Goal: Task Accomplishment & Management: Use online tool/utility

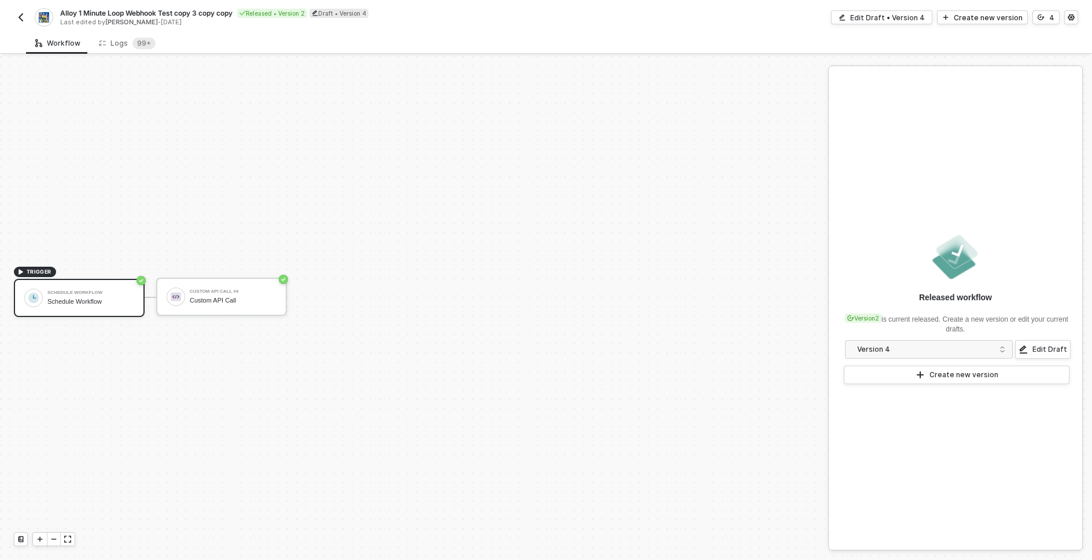
scroll to position [21, 0]
click at [238, 38] on div "Workflow Logs 99+" at bounding box center [559, 42] width 1066 height 21
click at [23, 14] on img "button" at bounding box center [20, 17] width 9 height 9
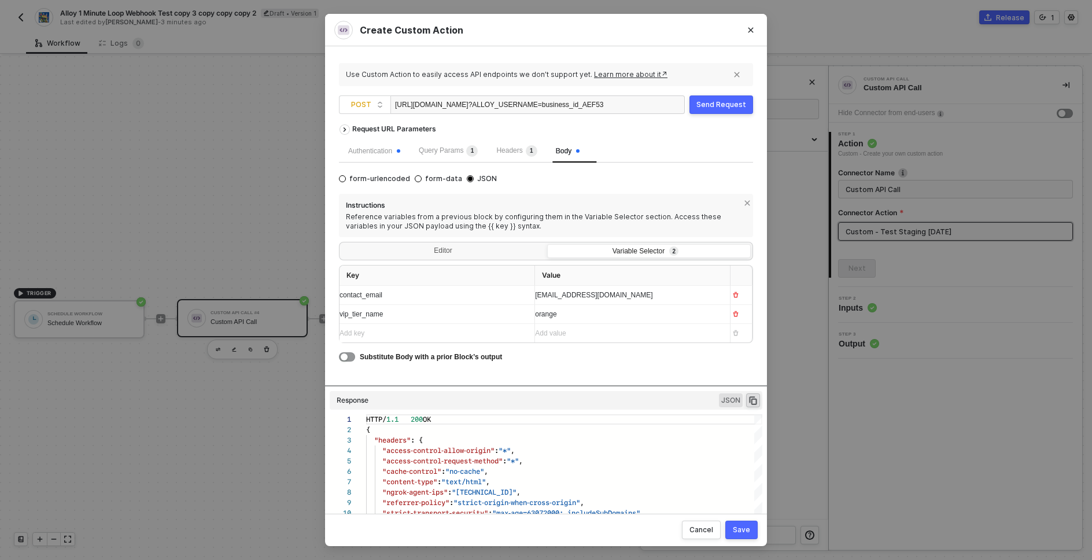
scroll to position [104, 0]
drag, startPoint x: 437, startPoint y: 109, endPoint x: 329, endPoint y: 110, distance: 107.6
click at [329, 110] on div "Use Custom Action to easily access API endpoints we don’t support yet. Learn mo…" at bounding box center [546, 279] width 442 height 467
click at [410, 103] on span "?ALLOY_USERNAME=business_id_AEF53F2F012FE7F030A5CD31" at bounding box center [496, 105] width 214 height 8
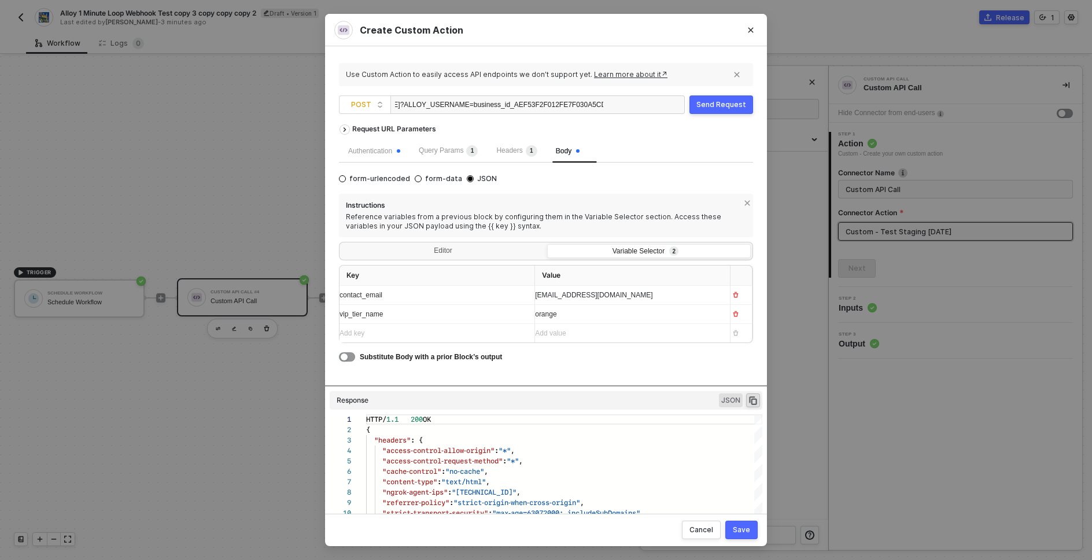
click at [716, 102] on div "Send Request" at bounding box center [721, 104] width 50 height 9
click at [698, 152] on div "Authentication Query Params 1 Headers 1 Body" at bounding box center [546, 150] width 414 height 23
click at [717, 107] on div "Send Request" at bounding box center [721, 104] width 50 height 9
click at [445, 152] on span "Query Params 1" at bounding box center [448, 150] width 59 height 8
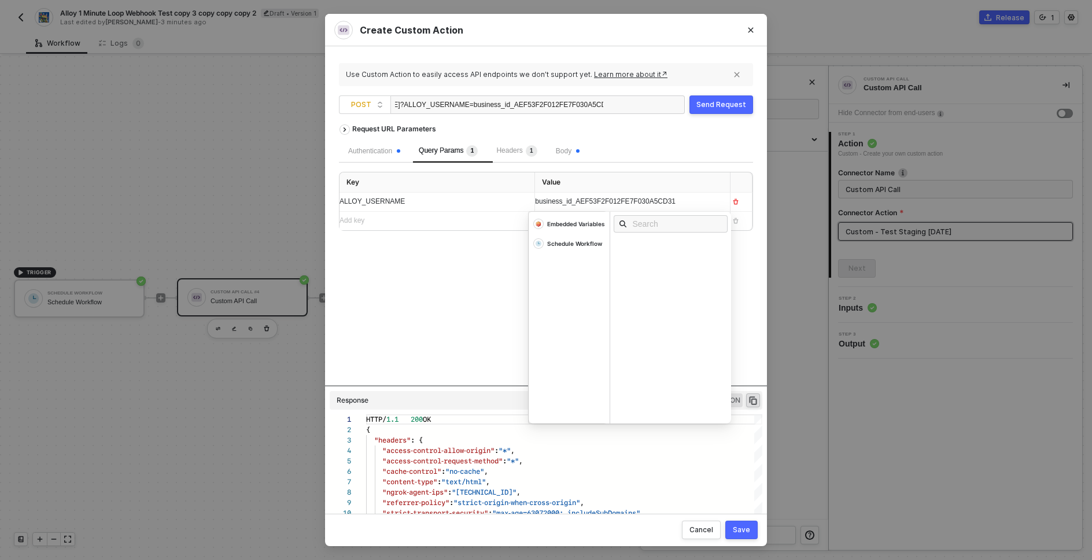
click at [585, 199] on span "business_id_AEF53F2F012FE7F030A5CD31" at bounding box center [605, 201] width 141 height 8
click at [722, 102] on div "Send Request" at bounding box center [721, 104] width 50 height 9
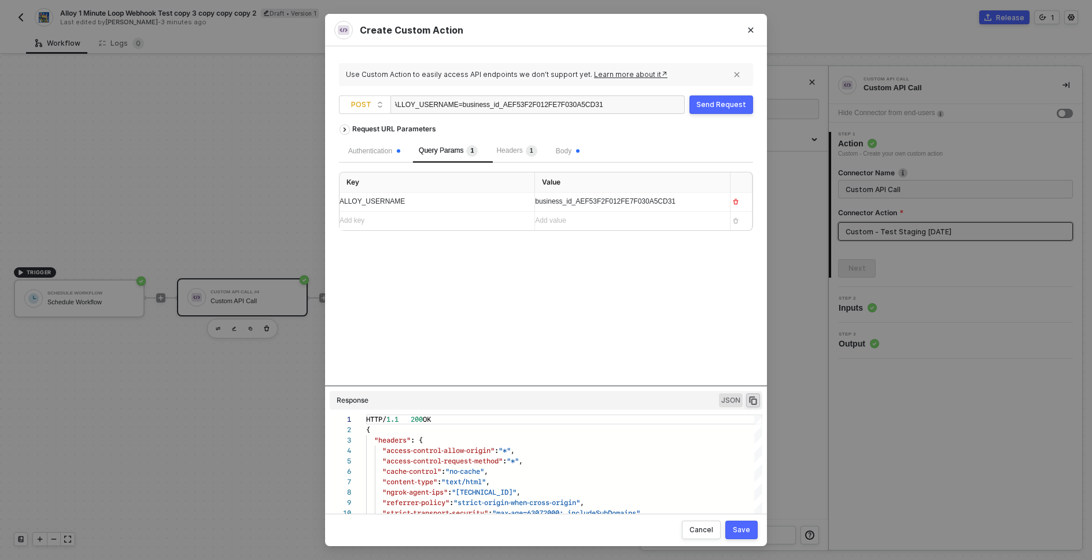
click at [526, 361] on div "Request URL Parameters Authentication Query Params 1 Headers 1 Body Key Value A…" at bounding box center [546, 252] width 414 height 267
click at [467, 99] on div "https://28fdd6ae44c1.ngrok-free.app/alloy/yotpo ?ALLOY_USERNAME=business_id_AEF…" at bounding box center [499, 105] width 208 height 19
click at [467, 105] on span "?ALLOY_USERNAME=business_id_AEF53F2F012FE7F030A5CD31" at bounding box center [496, 105] width 214 height 8
click at [569, 198] on span "business_id_AEF53F2F012FE7F030A5CD31" at bounding box center [605, 201] width 141 height 8
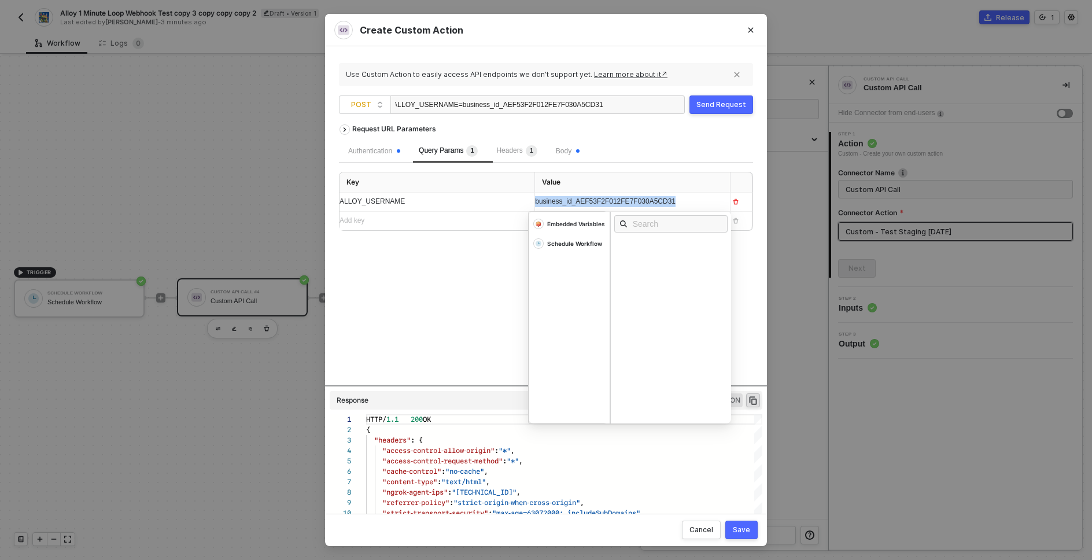
click at [569, 198] on span "business_id_AEF53F2F012FE7F030A5CD31" at bounding box center [605, 201] width 141 height 8
copy span "business_id_AEF53F2F012FE7F030A5CD31"
click at [427, 327] on div "Request URL Parameters Authentication Query Params 1 Headers 1 Body Key Value A…" at bounding box center [546, 252] width 414 height 267
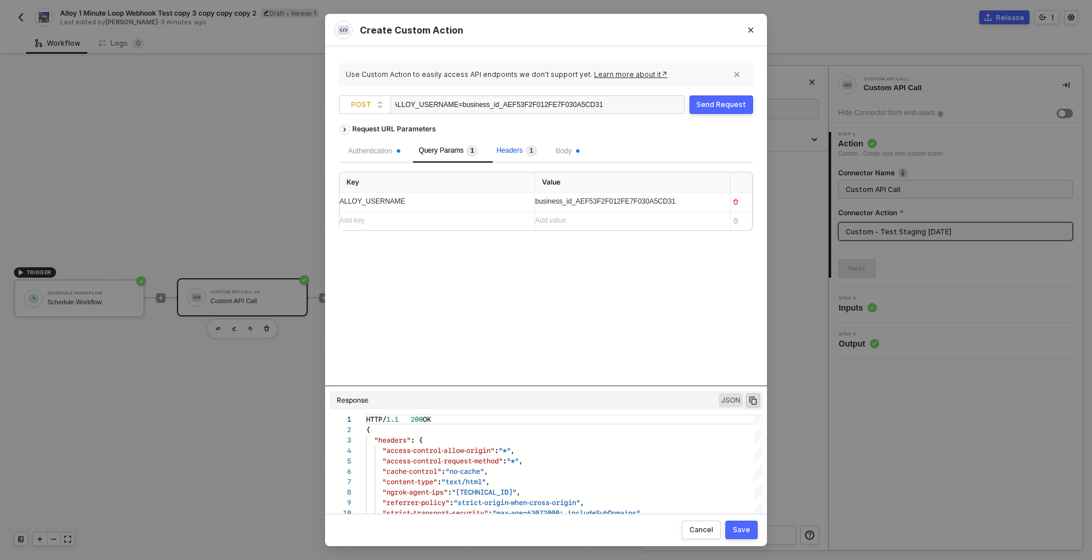
click at [519, 148] on span "Headers 1" at bounding box center [516, 150] width 40 height 8
click at [453, 151] on span "Query Params 1" at bounding box center [448, 150] width 59 height 8
click at [527, 149] on span "Headers 1" at bounding box center [516, 150] width 40 height 8
click at [570, 150] on span "Body" at bounding box center [568, 151] width 24 height 8
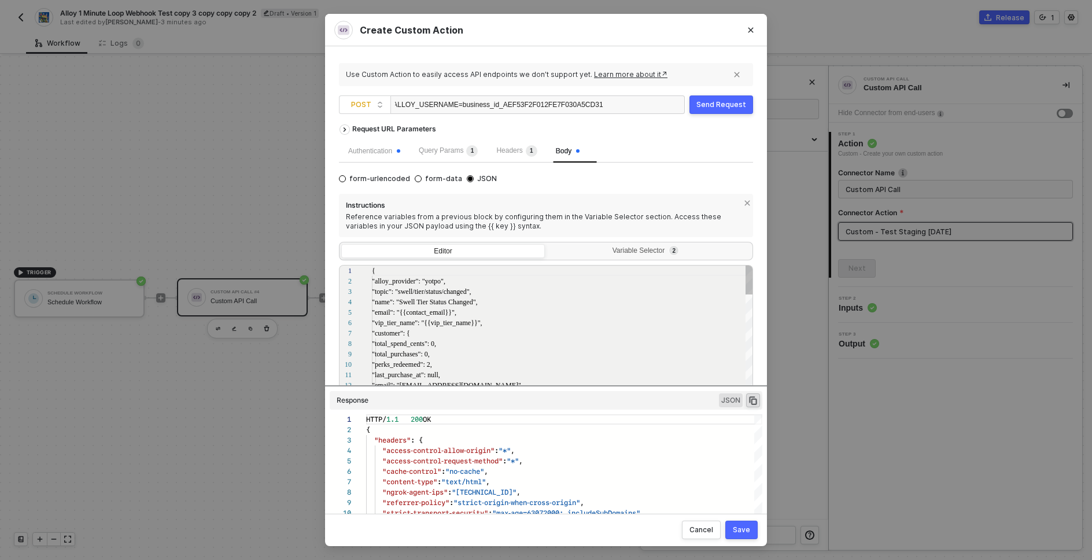
scroll to position [104, 0]
click at [696, 123] on div "Request URL Parameters" at bounding box center [546, 129] width 414 height 21
click at [722, 107] on div "Send Request" at bounding box center [721, 104] width 50 height 9
click at [717, 105] on div "Send Request" at bounding box center [721, 104] width 50 height 9
click at [726, 106] on div "Send Request" at bounding box center [721, 104] width 50 height 9
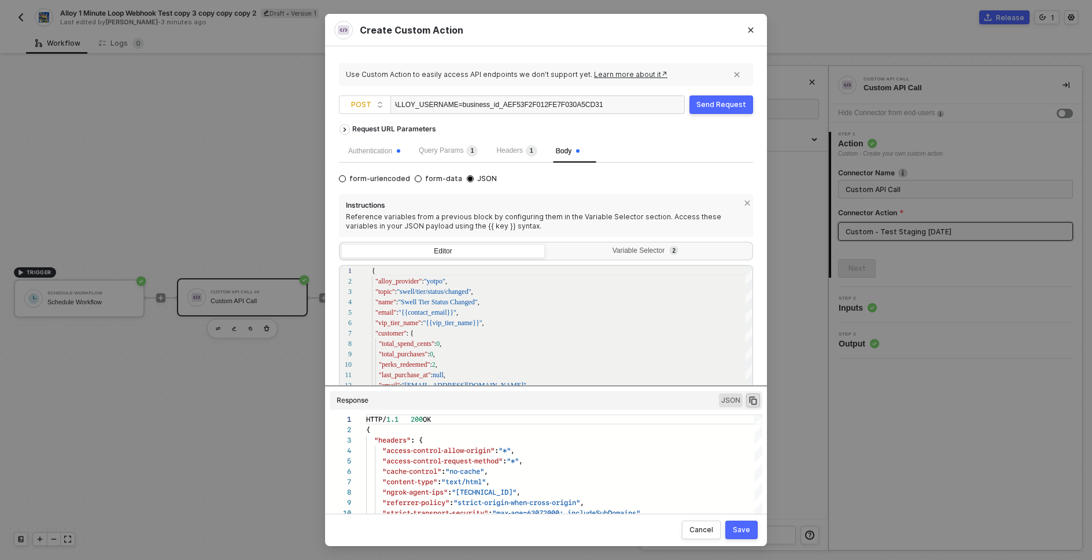
click at [732, 103] on div "Send Request" at bounding box center [721, 104] width 50 height 9
click at [499, 289] on div ""topic" : "swell/tier/status/changed" ," at bounding box center [563, 291] width 382 height 10
click at [727, 105] on div "Send Request" at bounding box center [721, 104] width 50 height 9
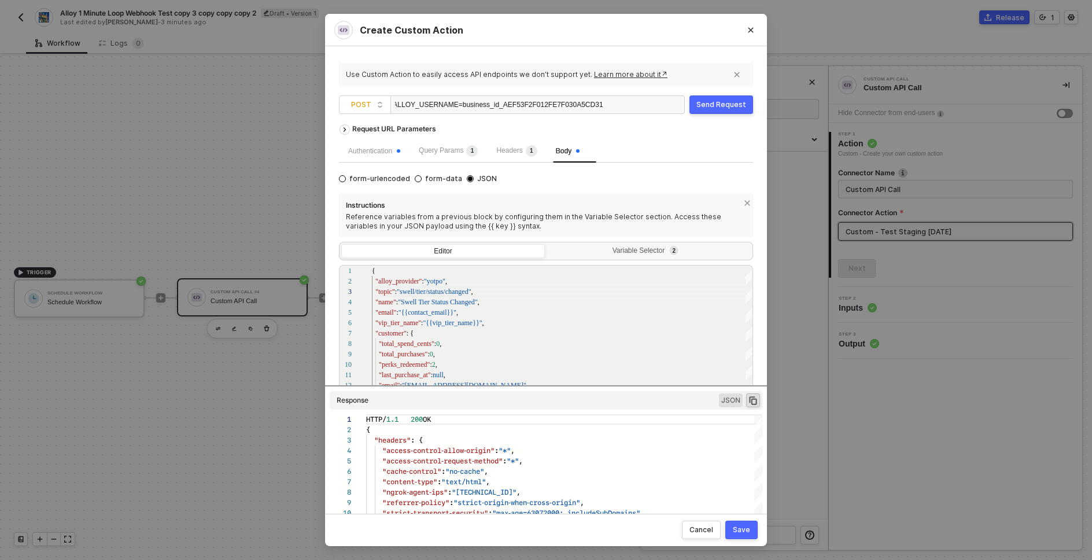
click at [721, 103] on div "Send Request" at bounding box center [721, 104] width 50 height 9
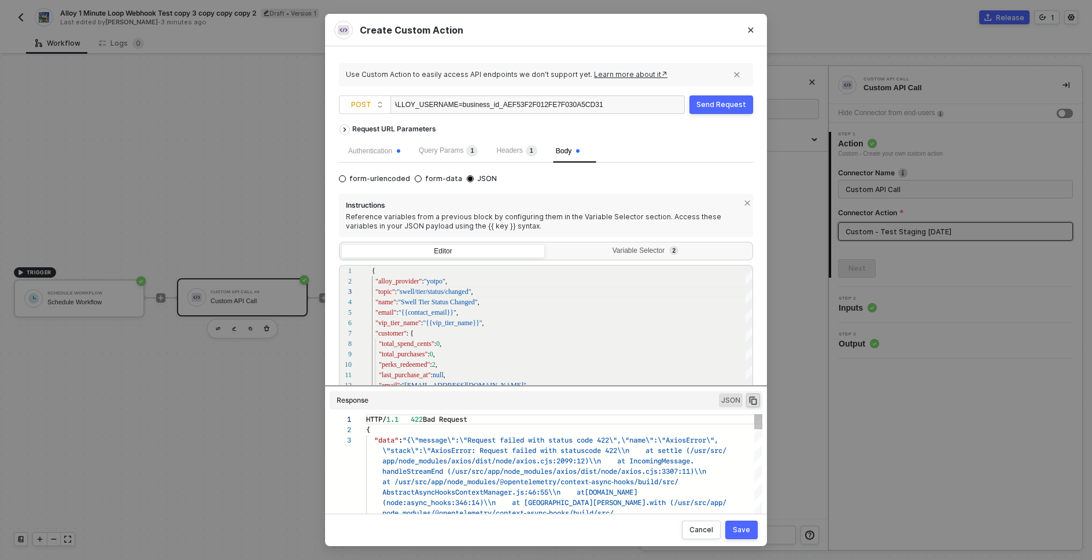
scroll to position [21, 0]
click at [734, 103] on div "Send Request" at bounding box center [721, 104] width 50 height 9
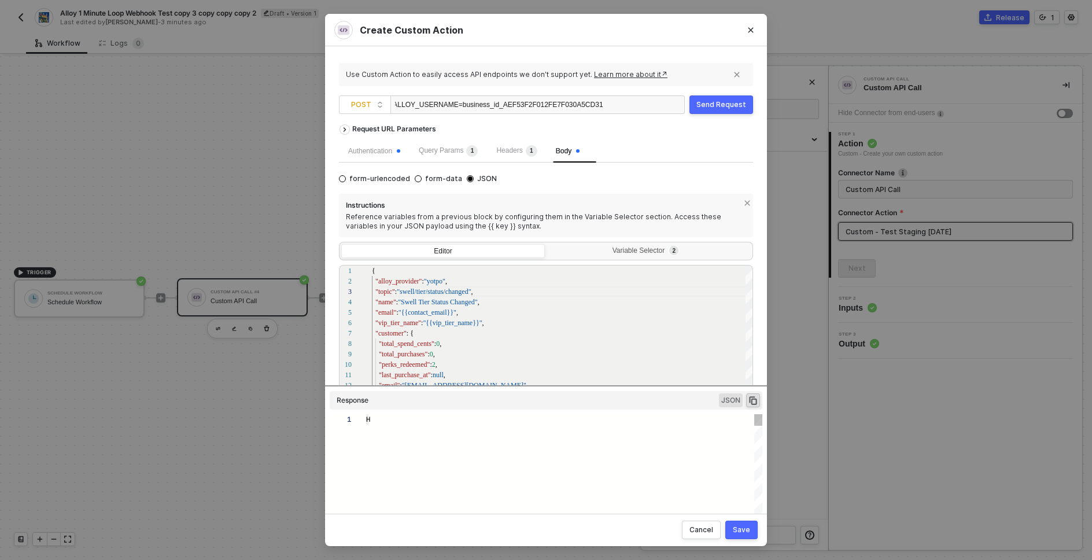
type textarea "HTTP/1.1 422 Bad Request { "data": "{\"message\":\"Request failed with status c…"
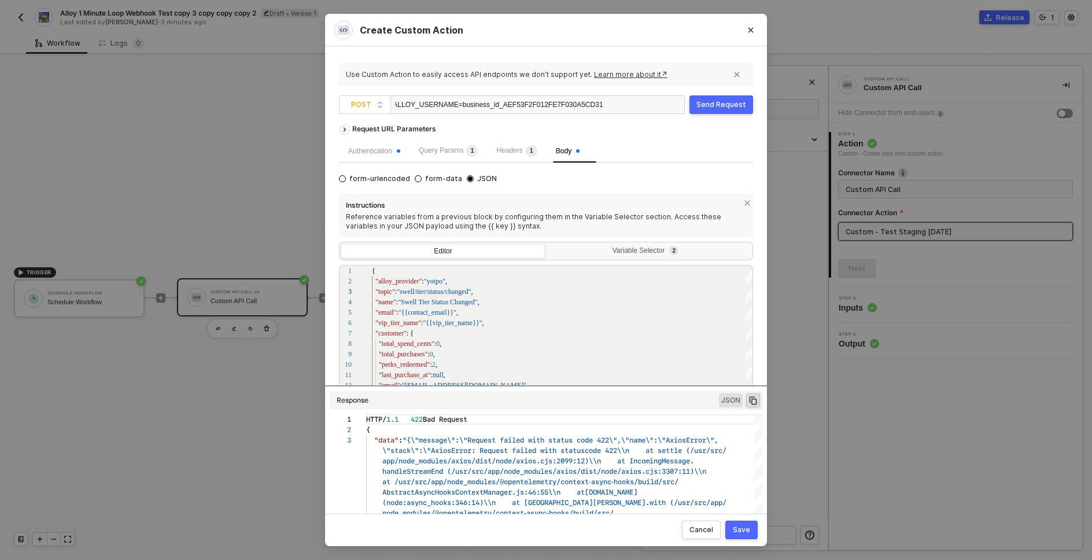
click at [725, 102] on div "Send Request" at bounding box center [721, 104] width 50 height 9
click at [712, 106] on div "Send Request" at bounding box center [721, 104] width 50 height 9
click at [717, 105] on div "Send Request" at bounding box center [721, 104] width 50 height 9
click at [721, 104] on div "Send Request" at bounding box center [721, 104] width 50 height 9
click at [741, 102] on div "Send Request" at bounding box center [721, 104] width 50 height 9
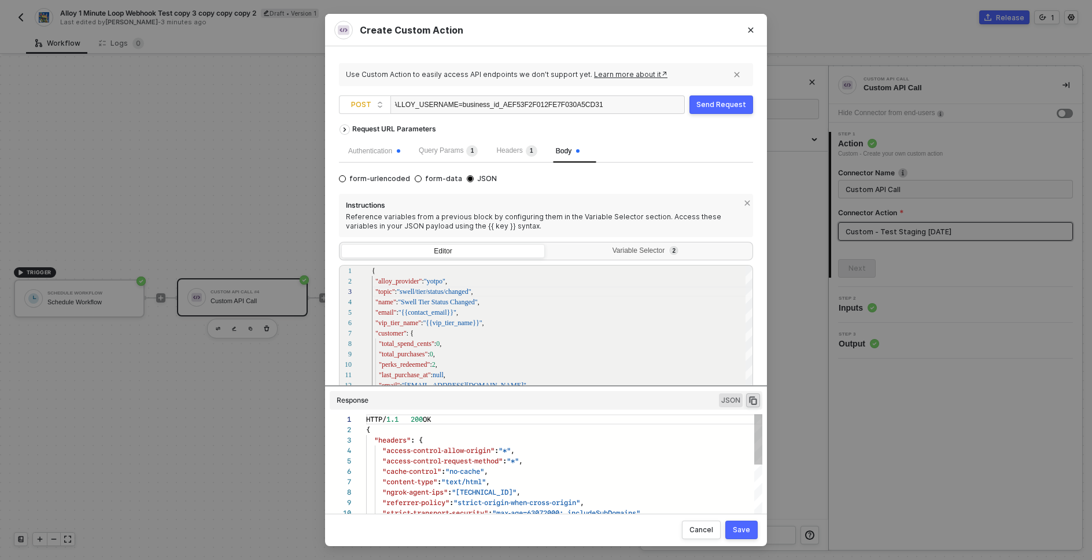
scroll to position [104, 0]
click at [717, 102] on div "Send Request" at bounding box center [721, 104] width 50 height 9
click at [670, 175] on div "form-urlencoded form-data JSON Instructions Reference variables from a previous…" at bounding box center [546, 308] width 414 height 272
click at [692, 172] on div "form-urlencoded form-data JSON Instructions Reference variables from a previous…" at bounding box center [546, 308] width 414 height 272
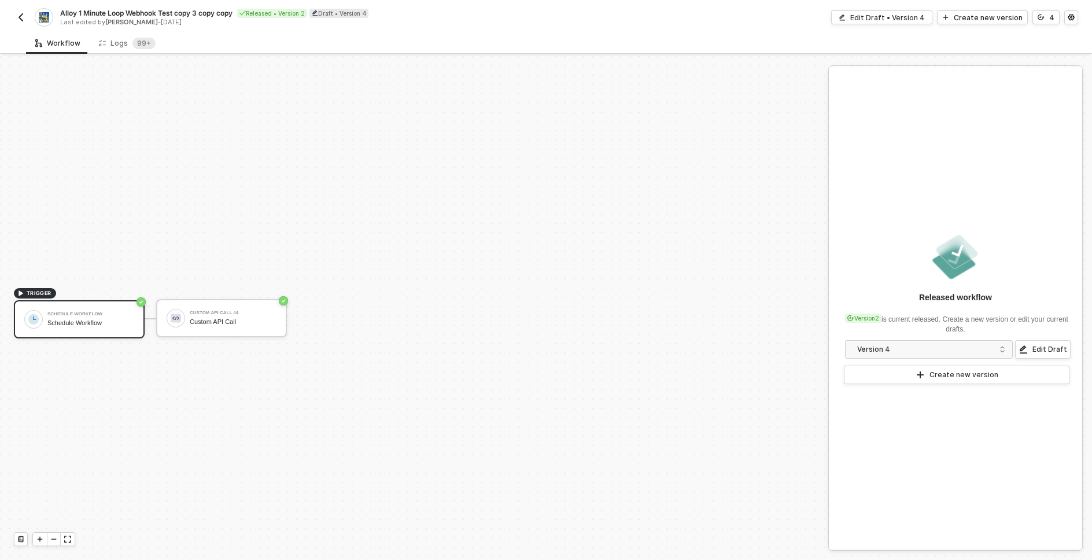
scroll to position [21, 0]
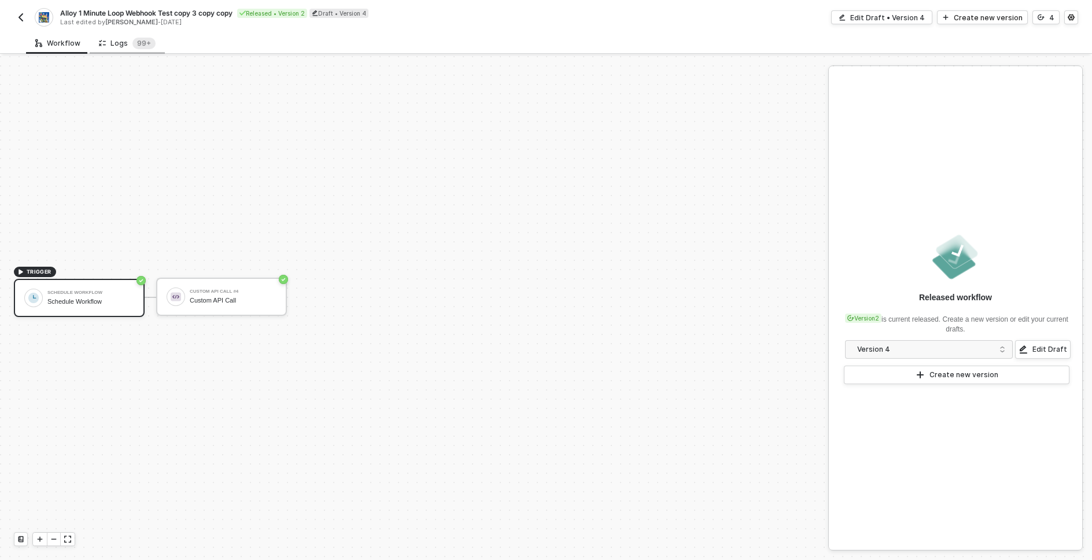
click at [112, 45] on div "Logs 99+" at bounding box center [127, 44] width 57 height 12
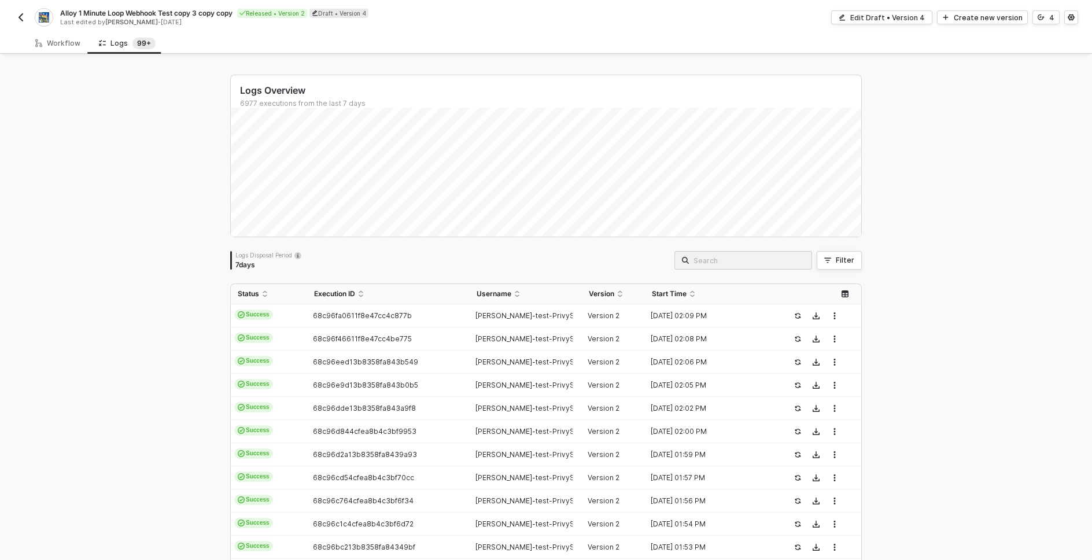
click at [156, 239] on div "Logs Overview 6977 executions from the last 7 days Logs Disposal Period 7 days …" at bounding box center [546, 437] width 1092 height 762
